Goal: Task Accomplishment & Management: Complete application form

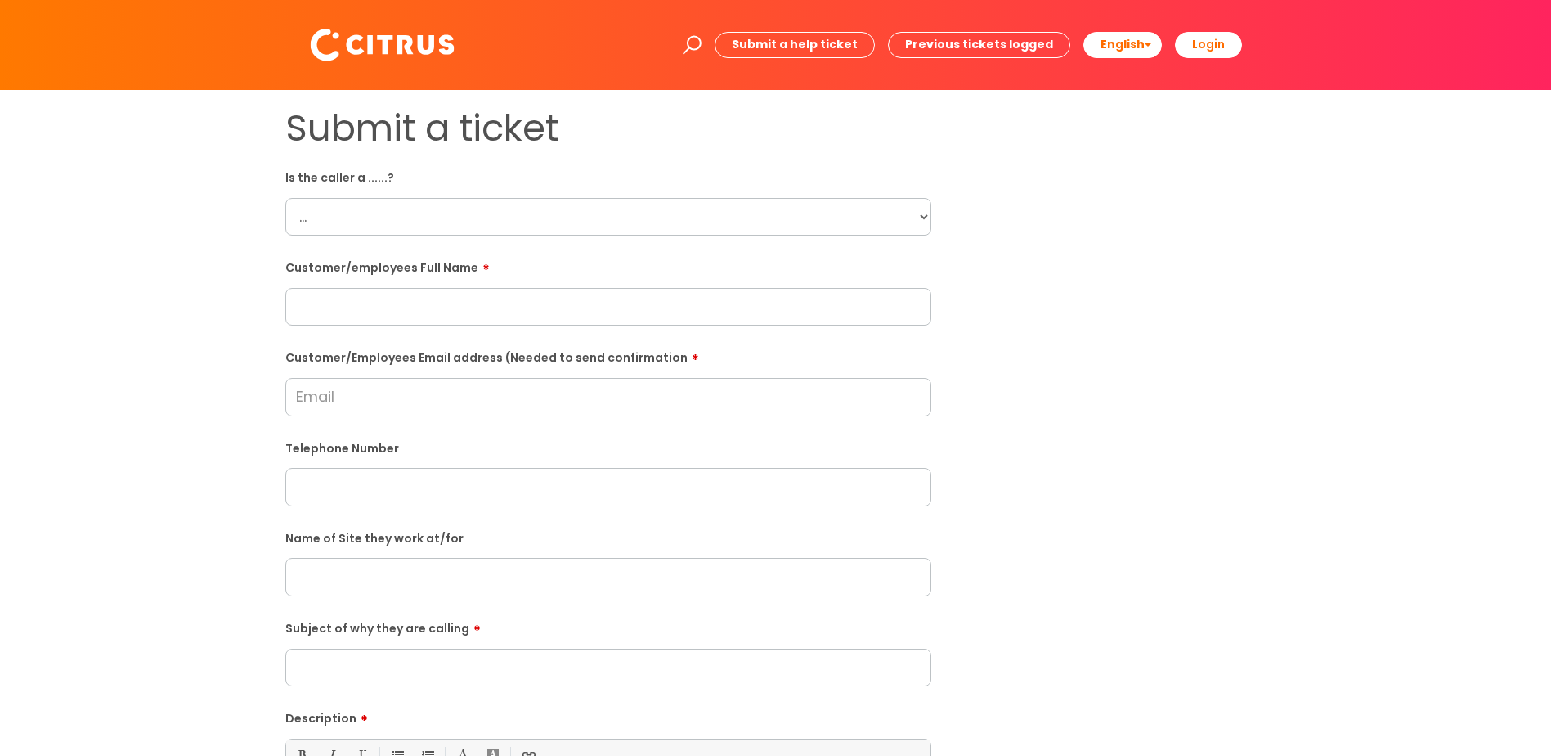
drag, startPoint x: 924, startPoint y: 217, endPoint x: 921, endPoint y: 225, distance: 8.8
click at [924, 217] on select "... Citrus Customer Citrus Employee Contractor Supplier" at bounding box center [608, 217] width 646 height 38
select select "Citrus Customer"
click at [285, 198] on select "... Citrus Customer Citrus Employee Contractor Supplier" at bounding box center [608, 217] width 646 height 38
click at [205, 365] on div "Submit a ticket Is the caller a ......? ... Citrus Customer Citrus Employee Con…" at bounding box center [775, 576] width 1519 height 941
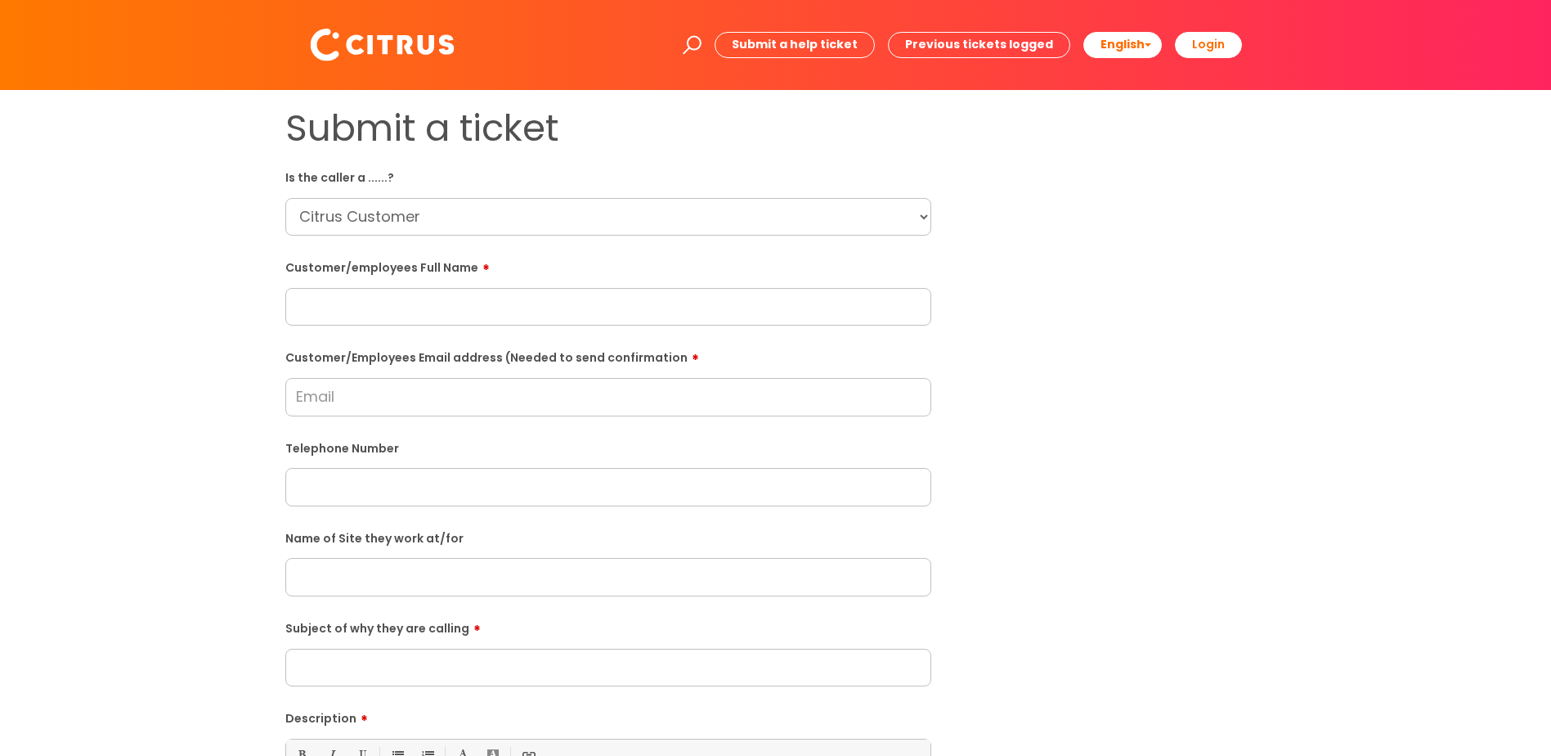
drag, startPoint x: 361, startPoint y: 495, endPoint x: 246, endPoint y: 492, distance: 115.3
click at [361, 494] on input "text" at bounding box center [608, 487] width 646 height 38
paste input "02380692209"
type input "02380692209"
click at [193, 487] on div "Submit a ticket Is the caller a ......? ... Citrus Customer Citrus Employee Con…" at bounding box center [775, 576] width 1519 height 941
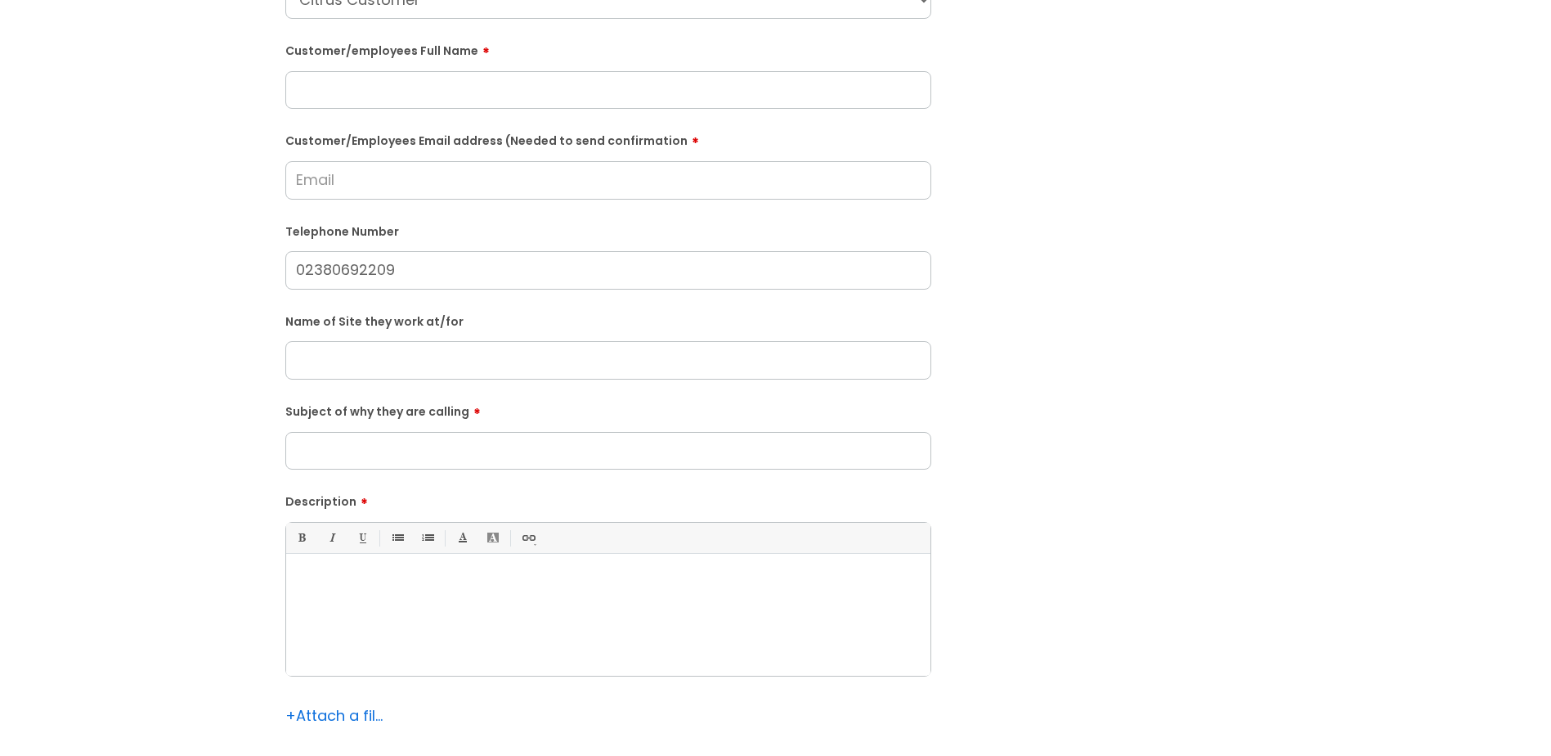
scroll to position [245, 0]
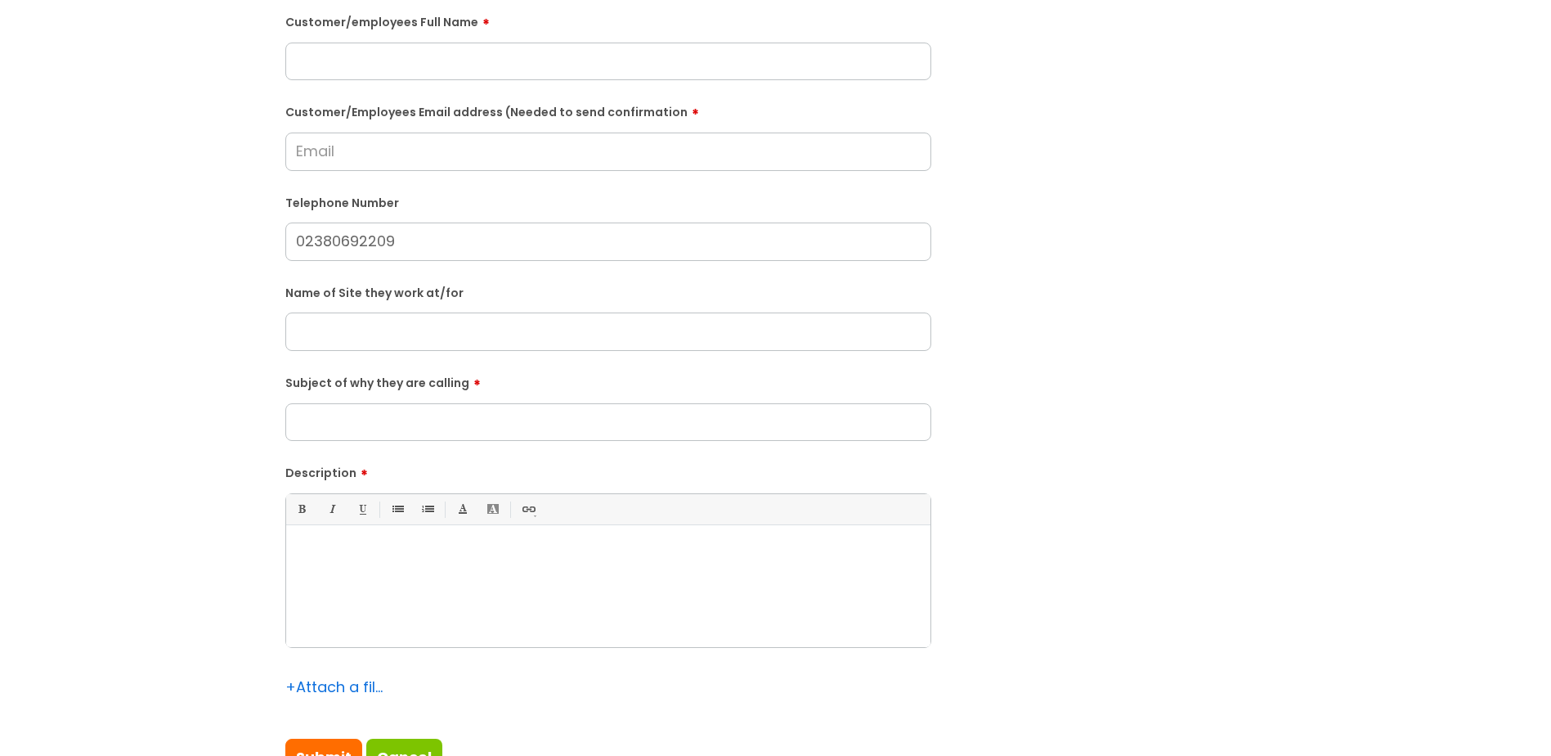
click at [447, 334] on input "text" at bounding box center [608, 331] width 646 height 38
paste input "The Fishers Pond Restaurant, 183 Main Road, Fishers Pond, Eastleigh, SO50 7HG"
type input "The Fishers Pond Restaurant, 183 Main Road, Fishers Pond, Eastleigh, SO50 7HG"
click at [231, 351] on div "Submit a ticket Is the caller a ......? ... Citrus Customer Citrus Employee Con…" at bounding box center [775, 331] width 1519 height 941
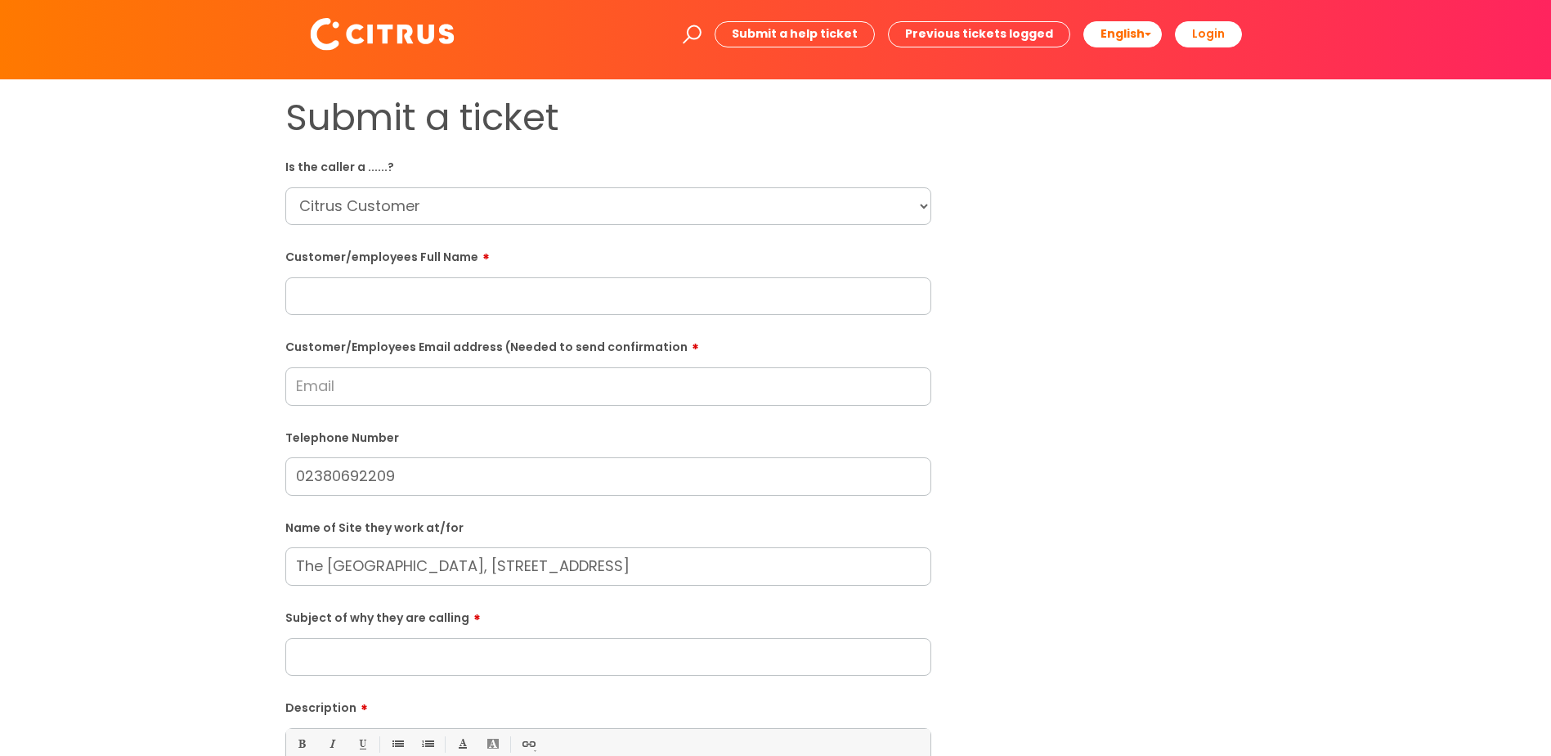
scroll to position [82, 0]
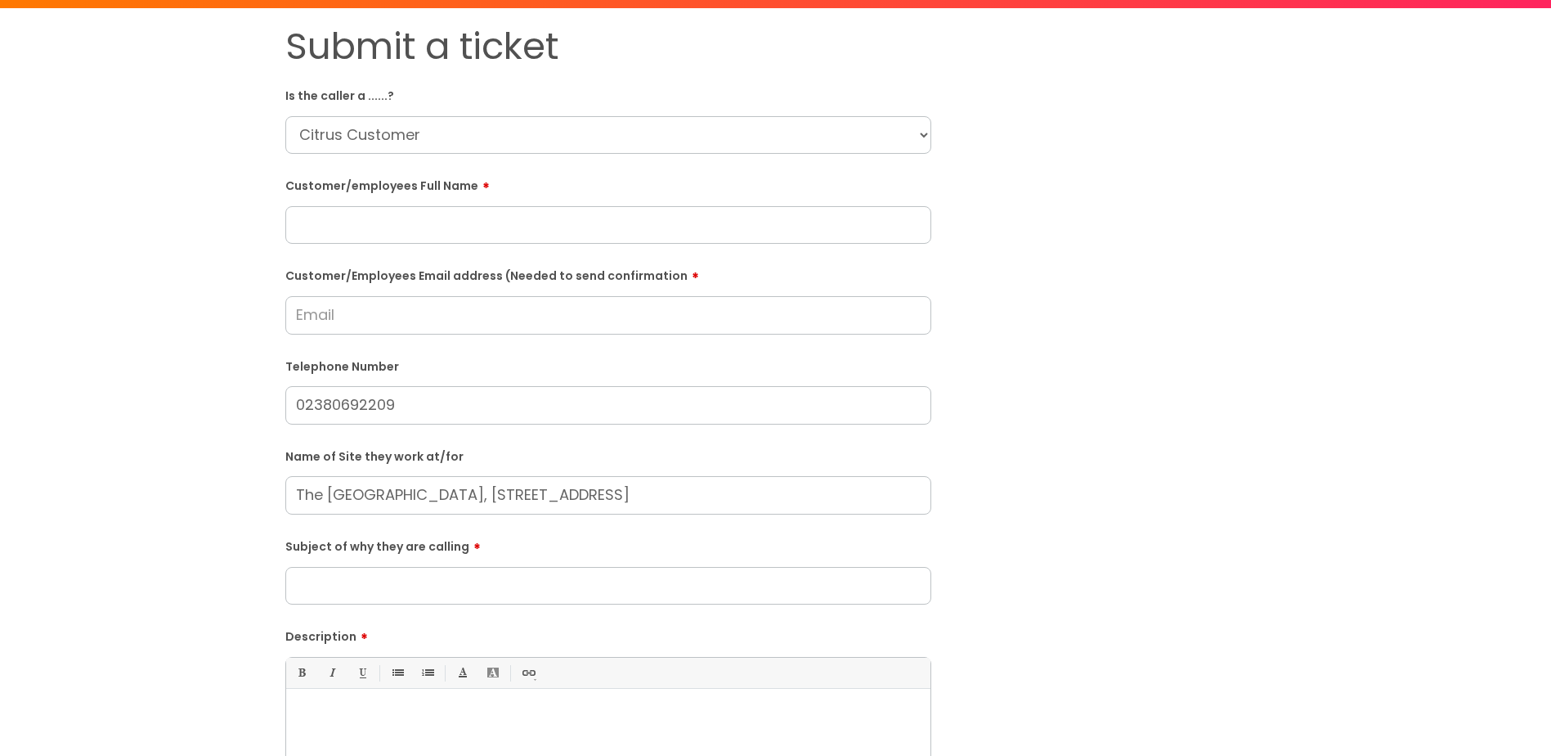
click at [414, 222] on input "text" at bounding box center [608, 225] width 646 height 38
paste input "Lynn Light"
type input "Lynn Light"
click at [222, 296] on div "Submit a ticket Is the caller a ......? ... Citrus Customer Citrus Employee Con…" at bounding box center [775, 495] width 1519 height 941
click at [227, 402] on div "Submit a ticket Is the caller a ......? ... Citrus Customer Citrus Employee Con…" at bounding box center [775, 495] width 1519 height 941
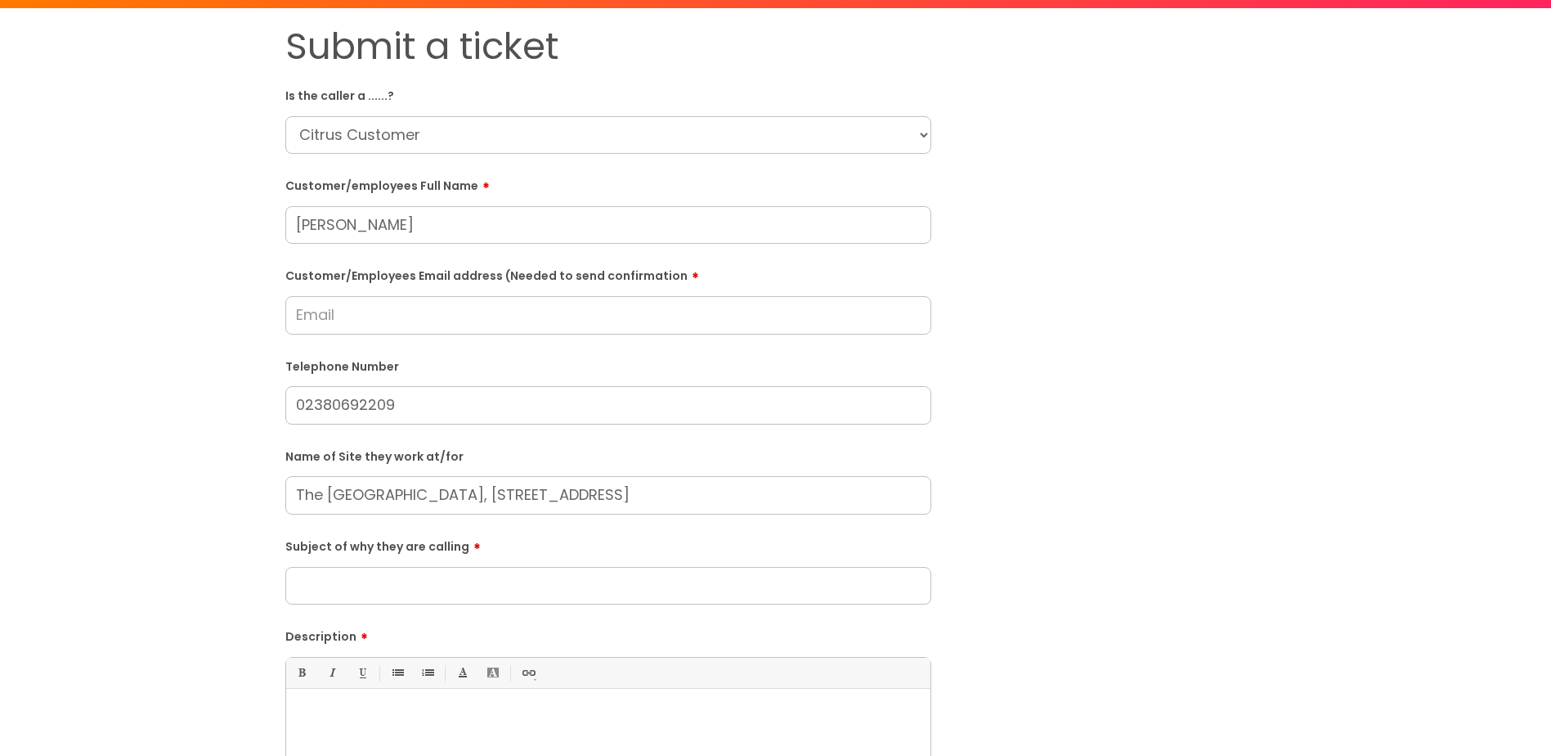
click at [303, 325] on input "Customer/Employees Email address (Needed to send confirmation" at bounding box center [608, 315] width 646 height 38
click at [333, 317] on input "fisherpondeastleigh@vintageinn.co.uk" at bounding box center [608, 315] width 646 height 38
type input "fisherspondeastleigh@vintageinn.co.uk"
click at [499, 366] on label "Telephone Number" at bounding box center [608, 365] width 646 height 17
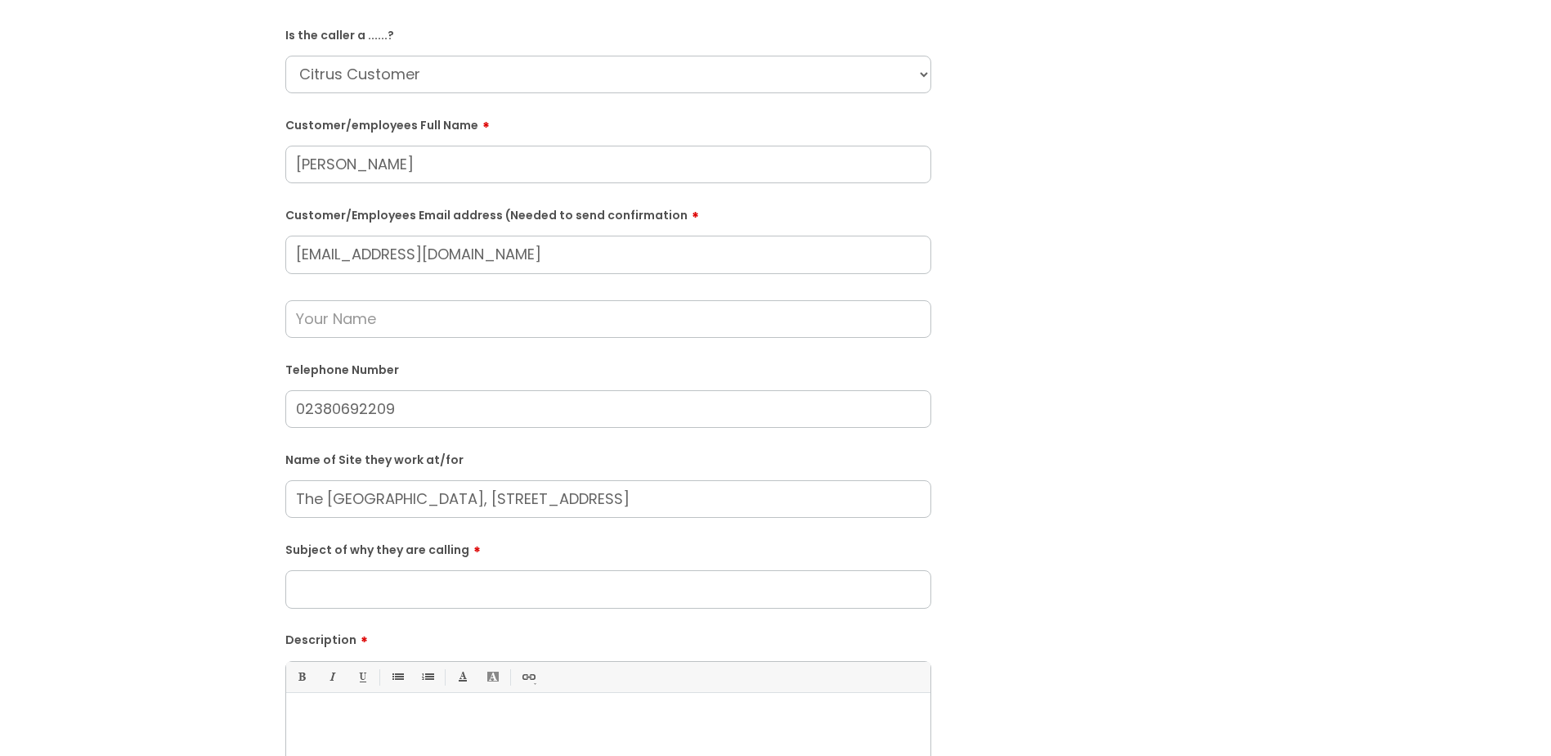
scroll to position [245, 0]
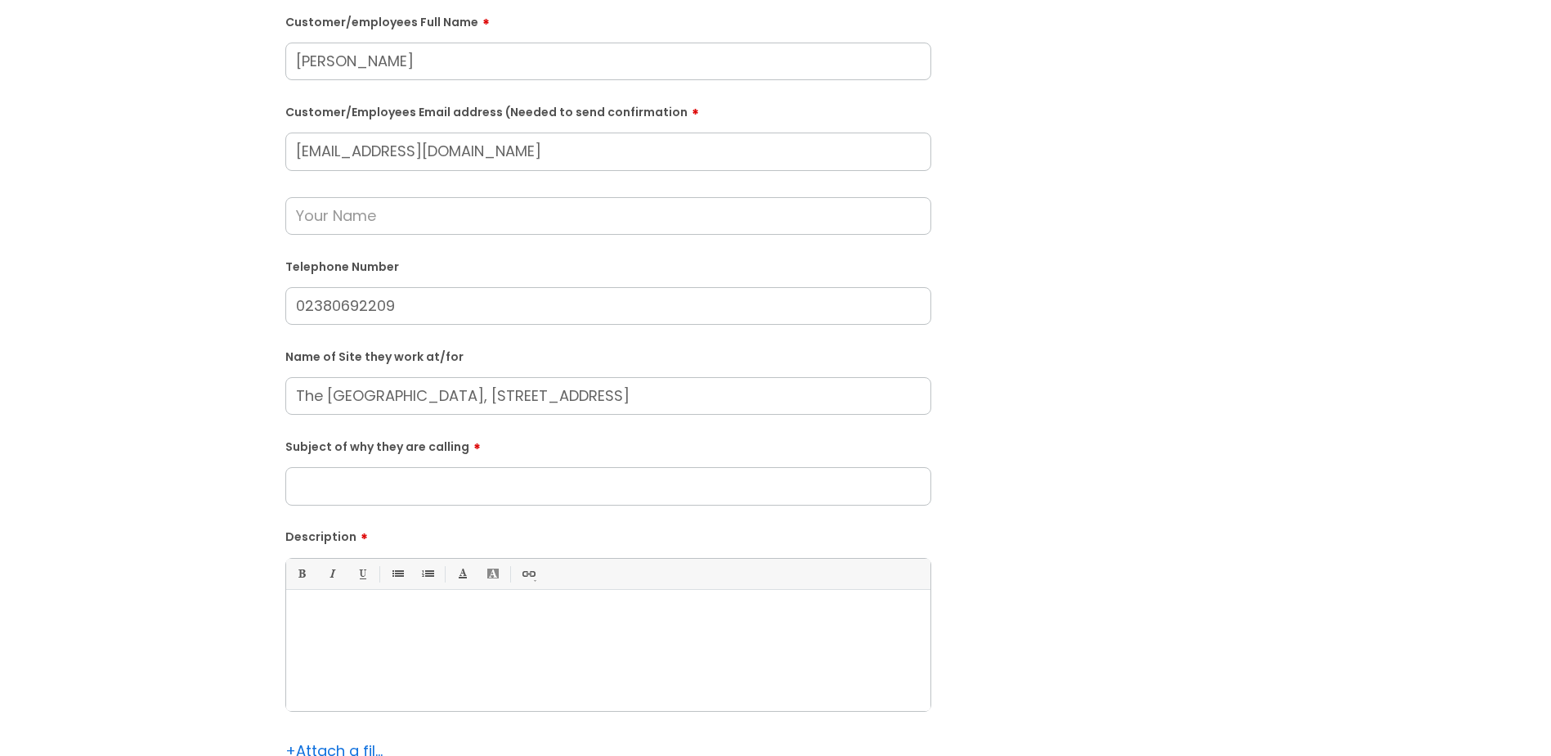
click at [419, 490] on input "Subject of why they are calling" at bounding box center [608, 486] width 646 height 38
type input "T"
type input "Clean today"
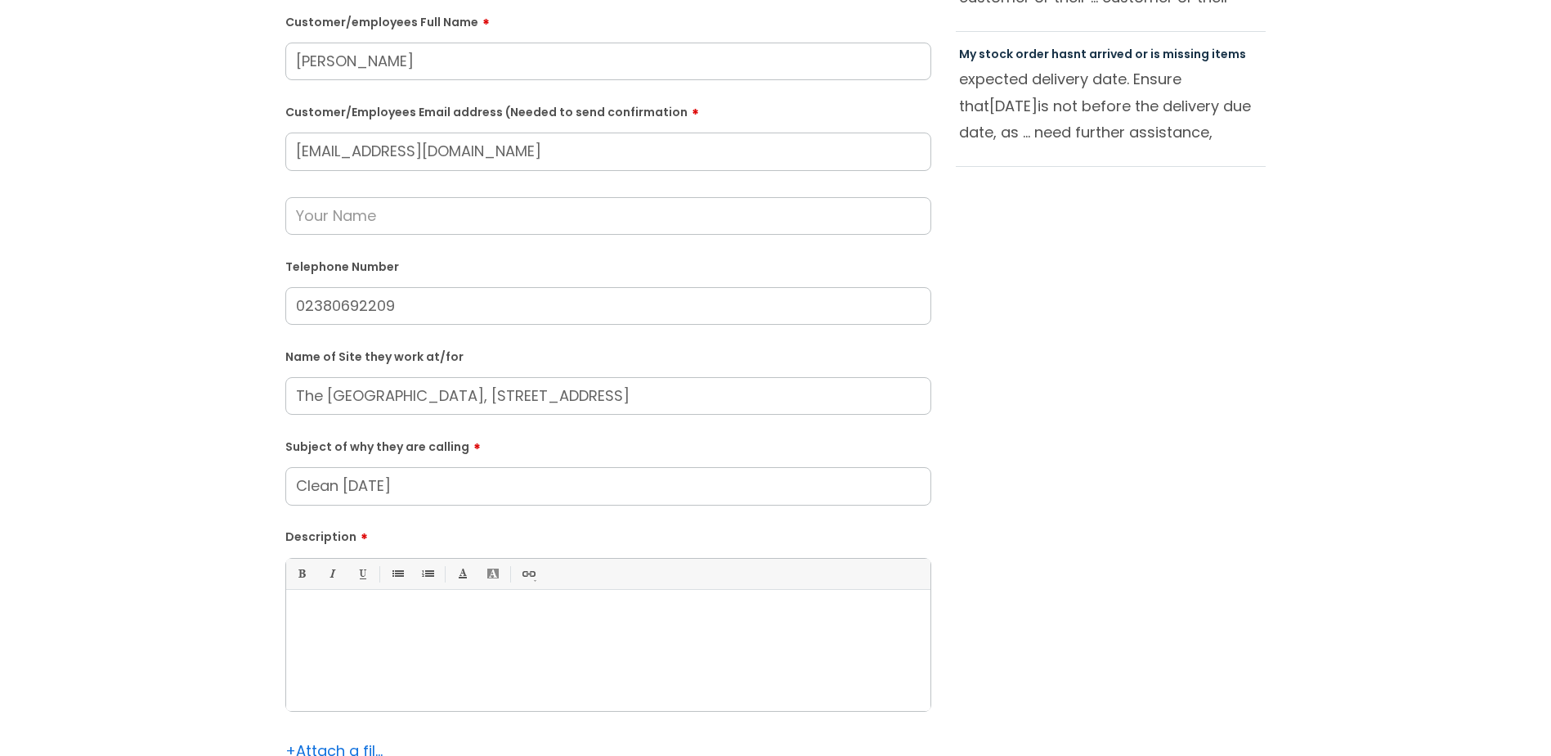
click at [444, 621] on p at bounding box center [609, 617] width 620 height 15
paste div
drag, startPoint x: 477, startPoint y: 644, endPoint x: 486, endPoint y: 645, distance: 9.0
click at [478, 644] on div "Lynn Light from" at bounding box center [608, 654] width 644 height 113
click at [323, 636] on p "Lynn Light from The Fishers Pond, Eastleigh, SO50 7HG, called to chase up a cle…" at bounding box center [609, 624] width 620 height 29
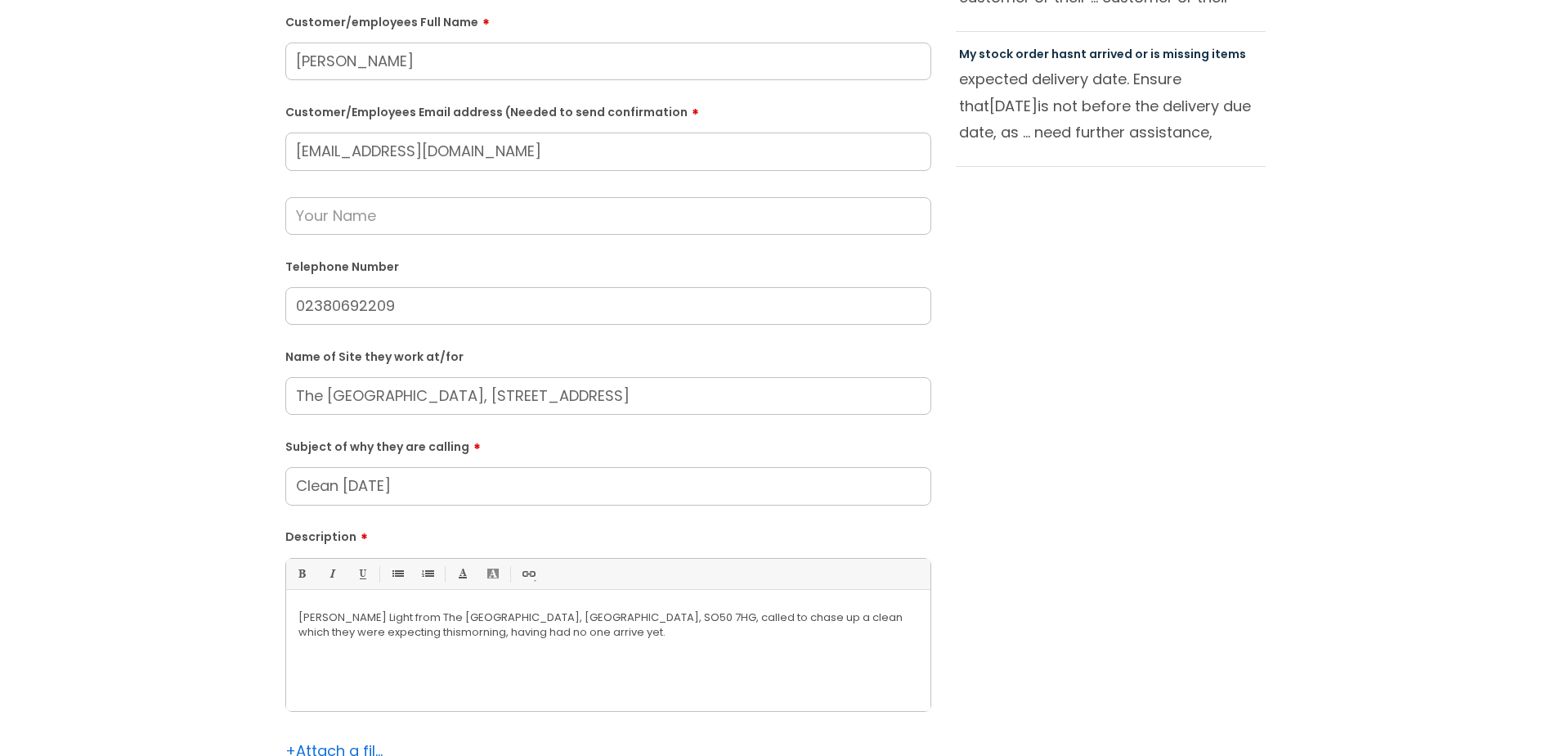
scroll to position [0, 0]
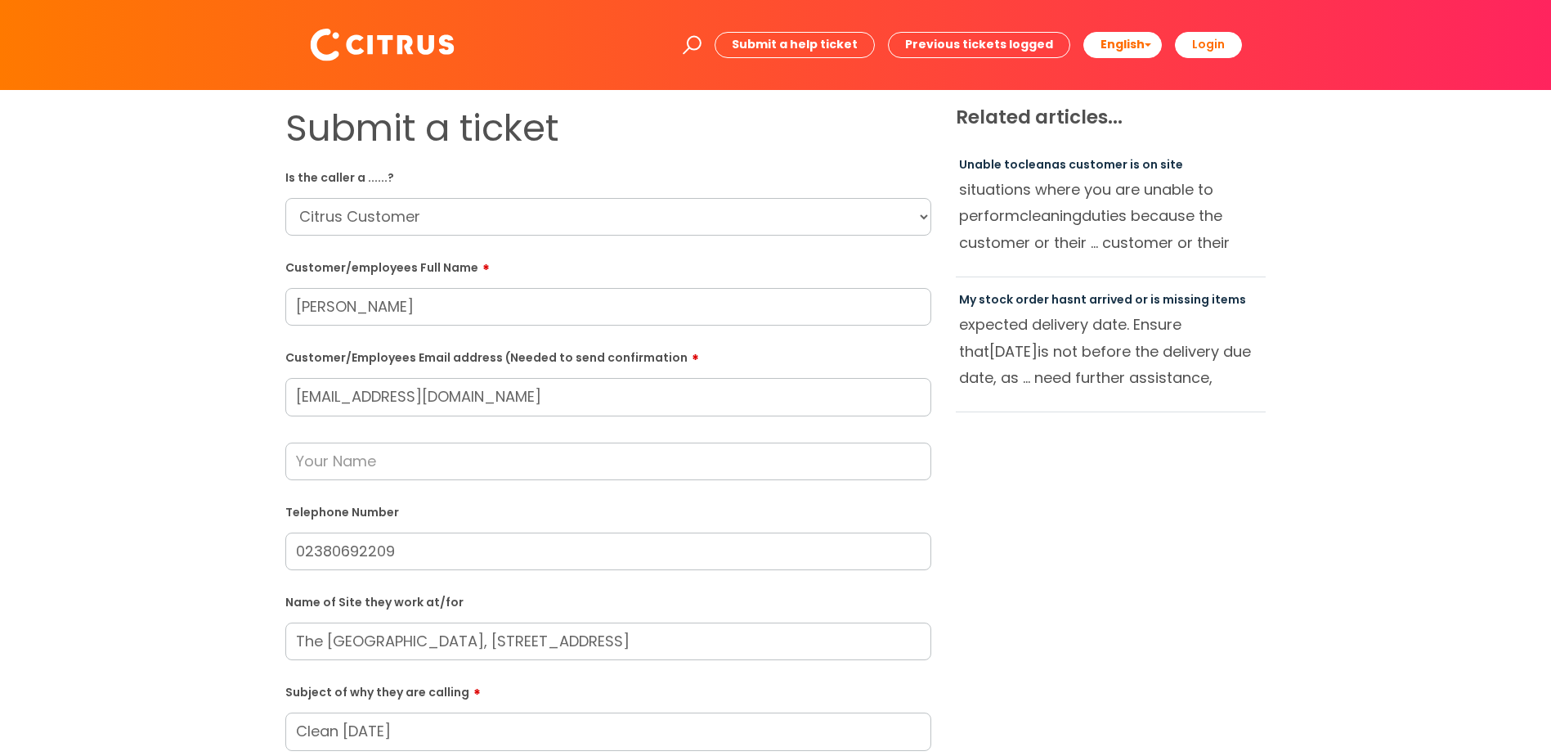
drag, startPoint x: 391, startPoint y: 314, endPoint x: 276, endPoint y: 373, distance: 128.8
click at [240, 316] on div "Submit a ticket Is the caller a ......? ... Citrus Customer Citrus Employee Con…" at bounding box center [775, 609] width 1519 height 1006
click at [383, 461] on input "text" at bounding box center [608, 461] width 646 height 38
paste input "Lynn Light"
type input "Lynn Light"
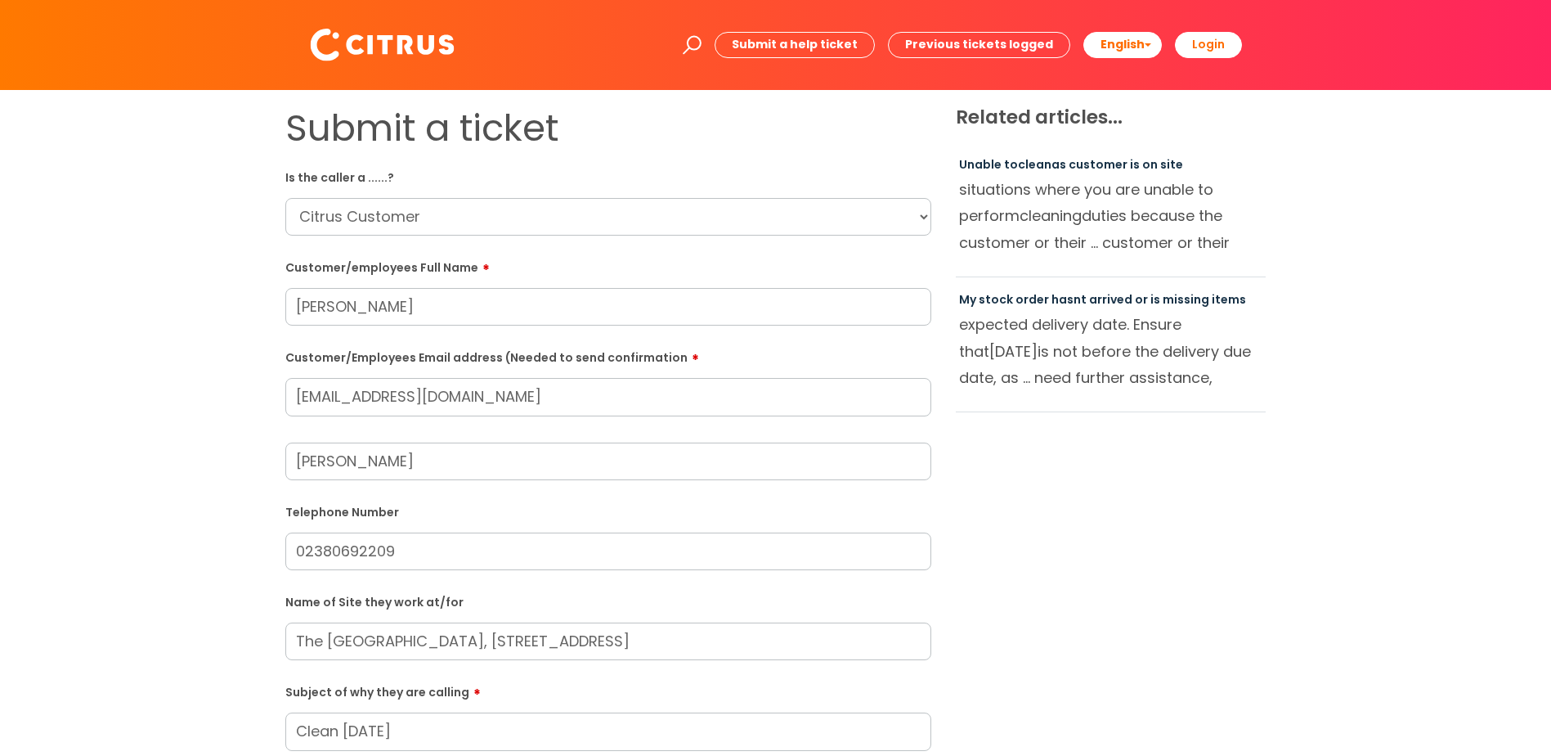
click at [1089, 526] on div "Submit a ticket Is the caller a ......? ... Citrus Customer Citrus Employee Con…" at bounding box center [776, 609] width 1006 height 1006
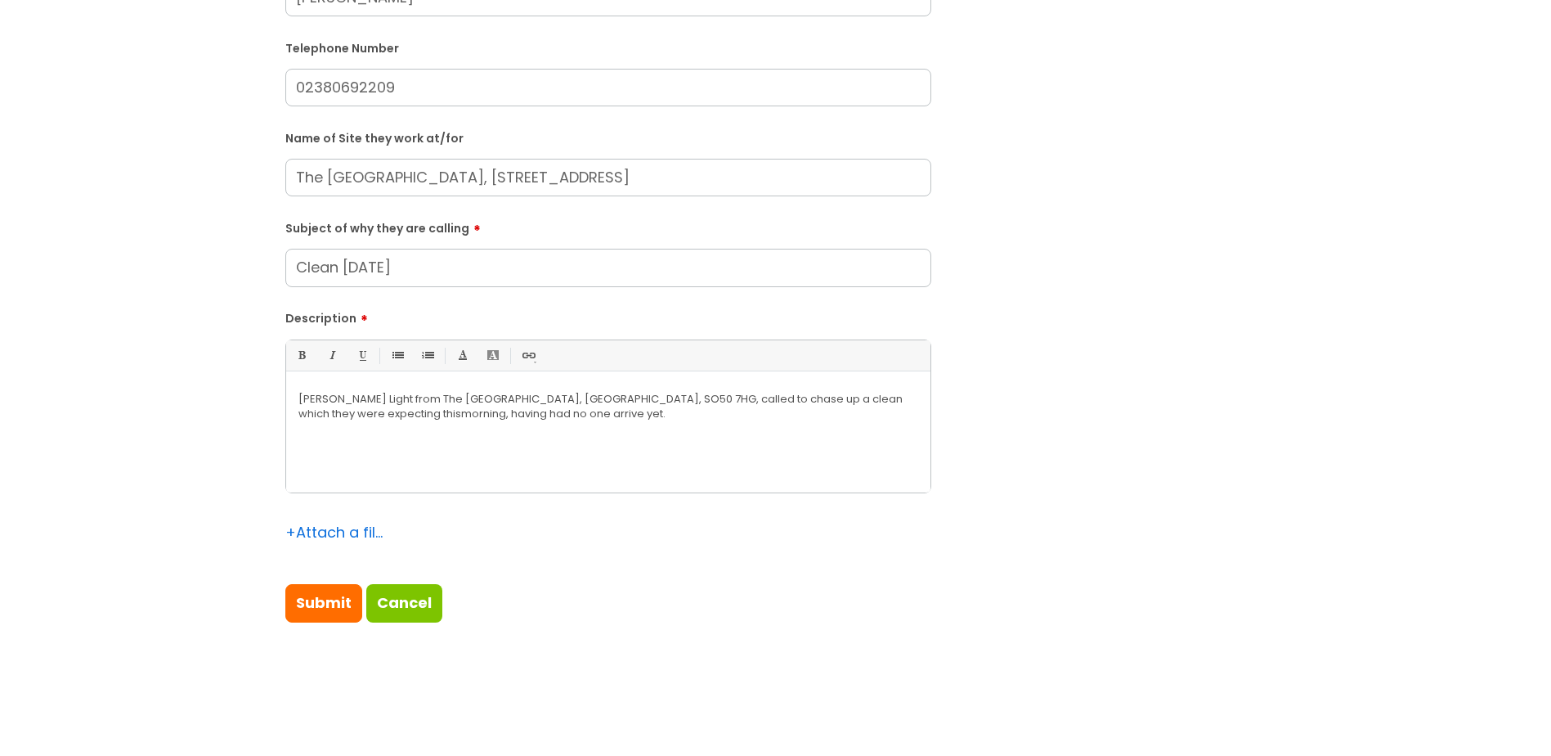
scroll to position [491, 0]
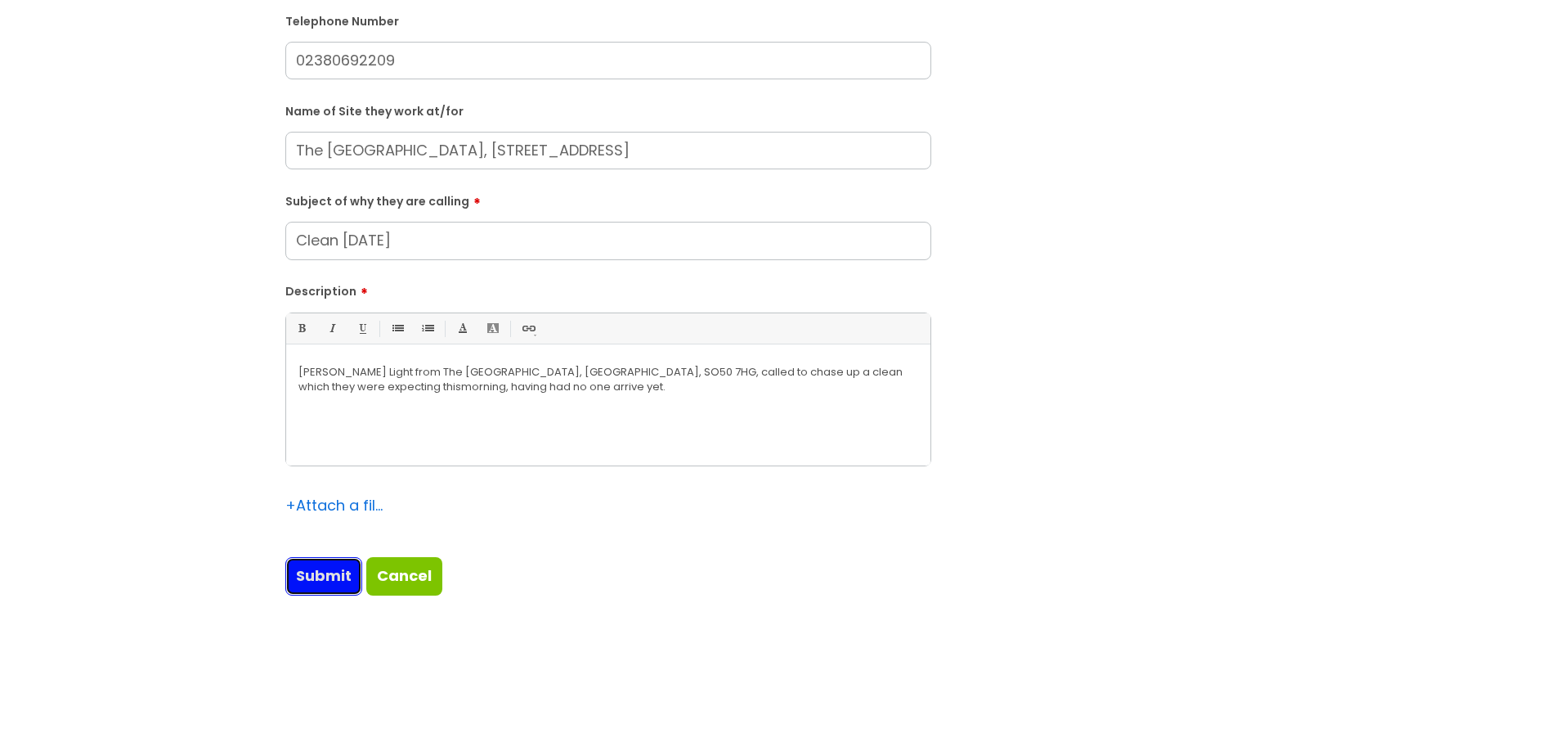
click at [331, 571] on input "Submit" at bounding box center [323, 576] width 77 height 38
type input "Please Wait..."
